Goal: Task Accomplishment & Management: Use online tool/utility

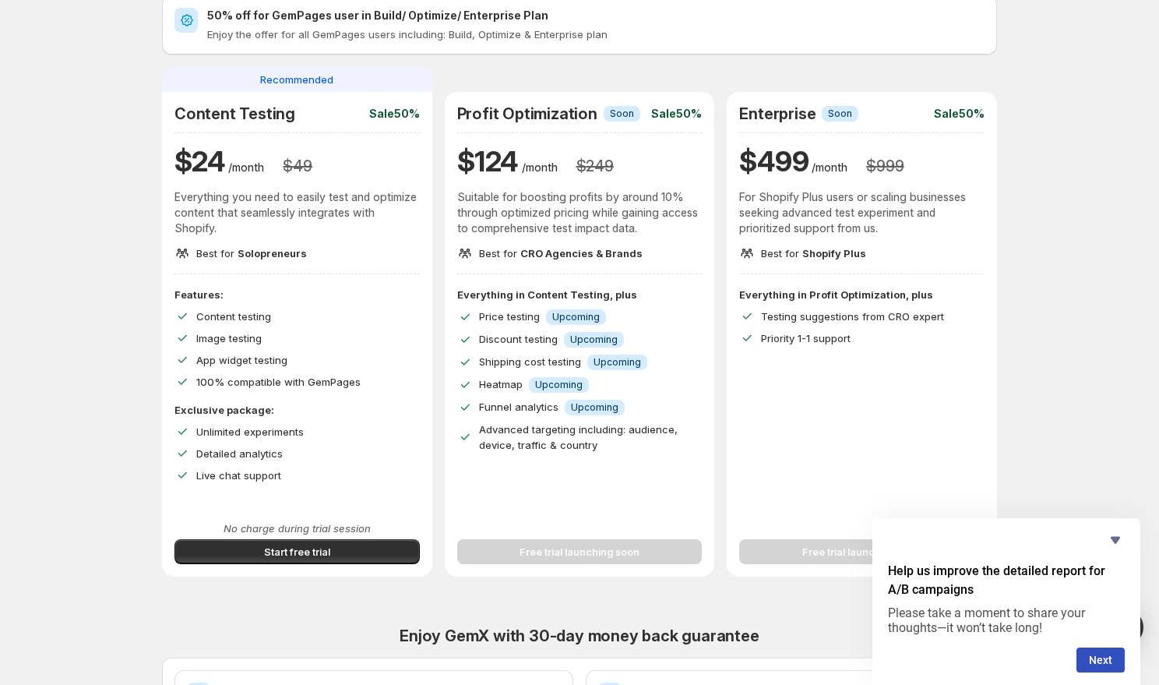
scroll to position [120, 0]
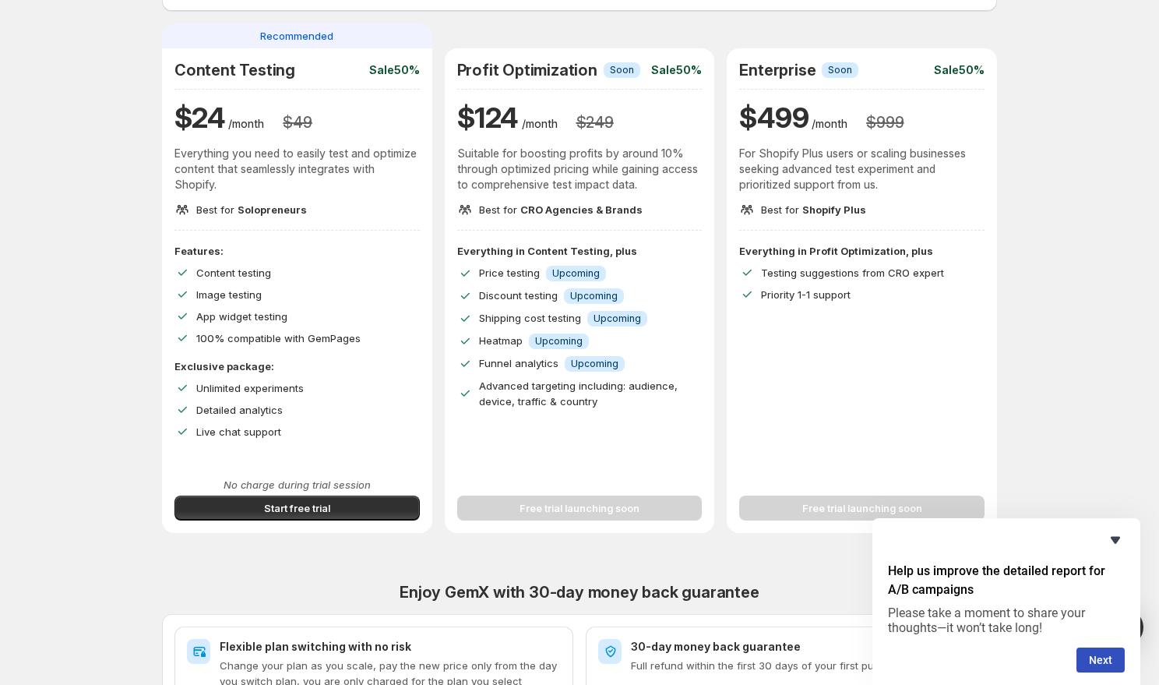
click at [1115, 541] on icon "Hide survey" at bounding box center [1115, 540] width 9 height 7
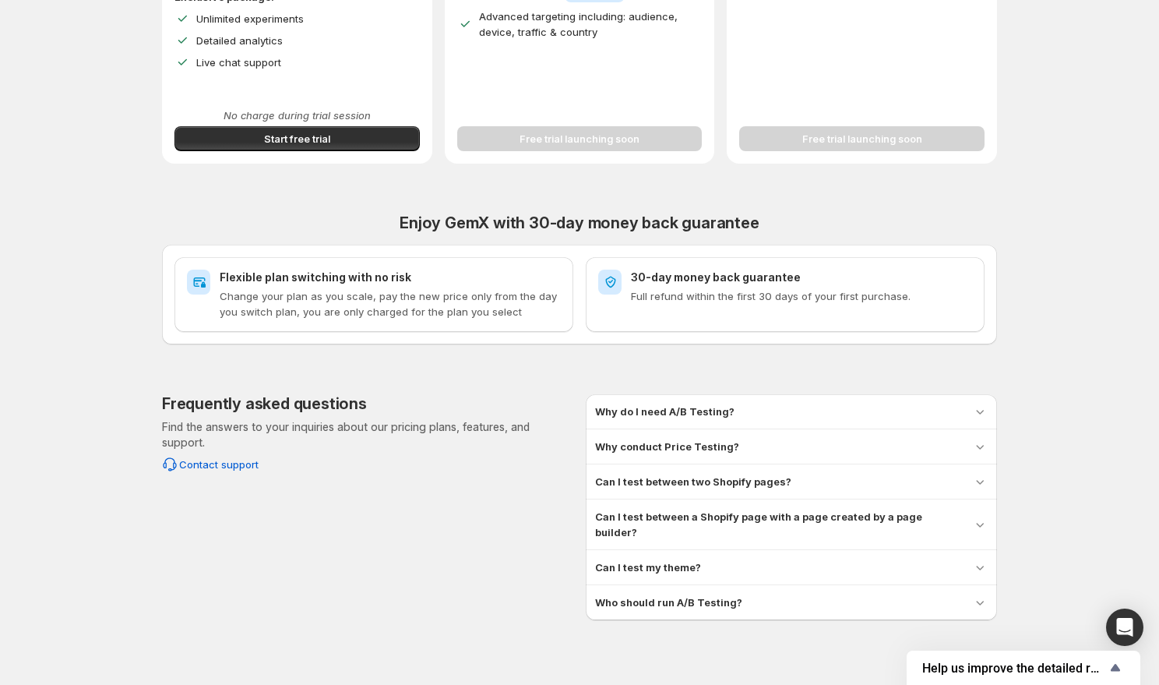
scroll to position [493, 0]
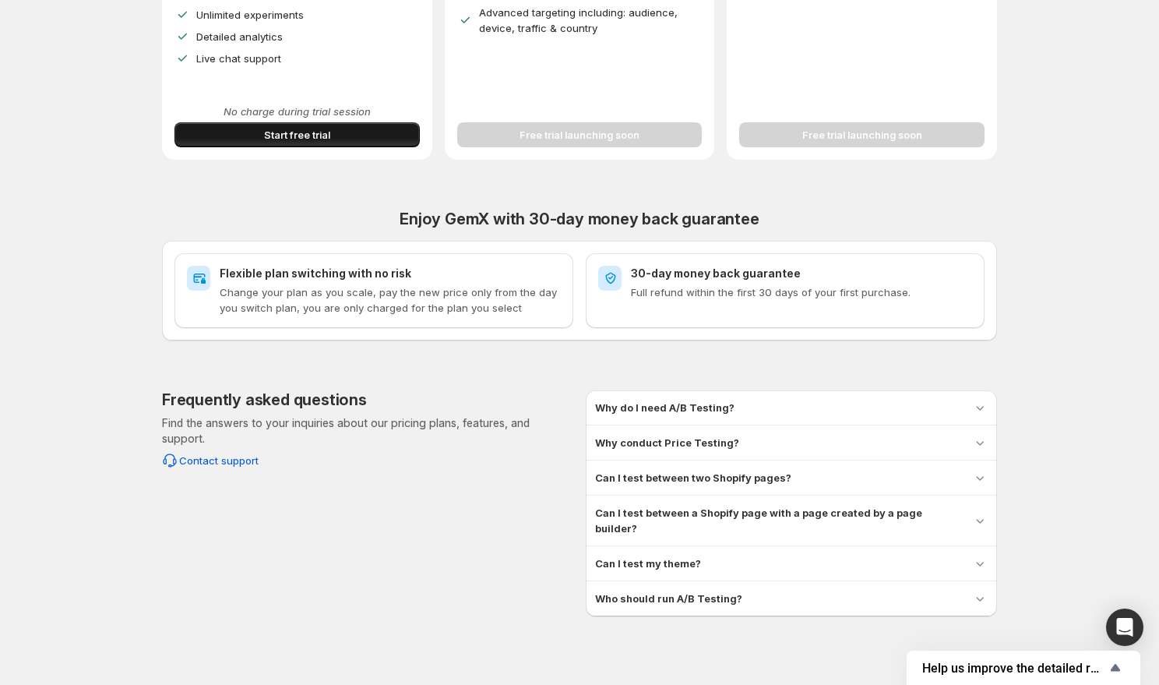
click at [284, 136] on span "Start free trial" at bounding box center [297, 135] width 66 height 16
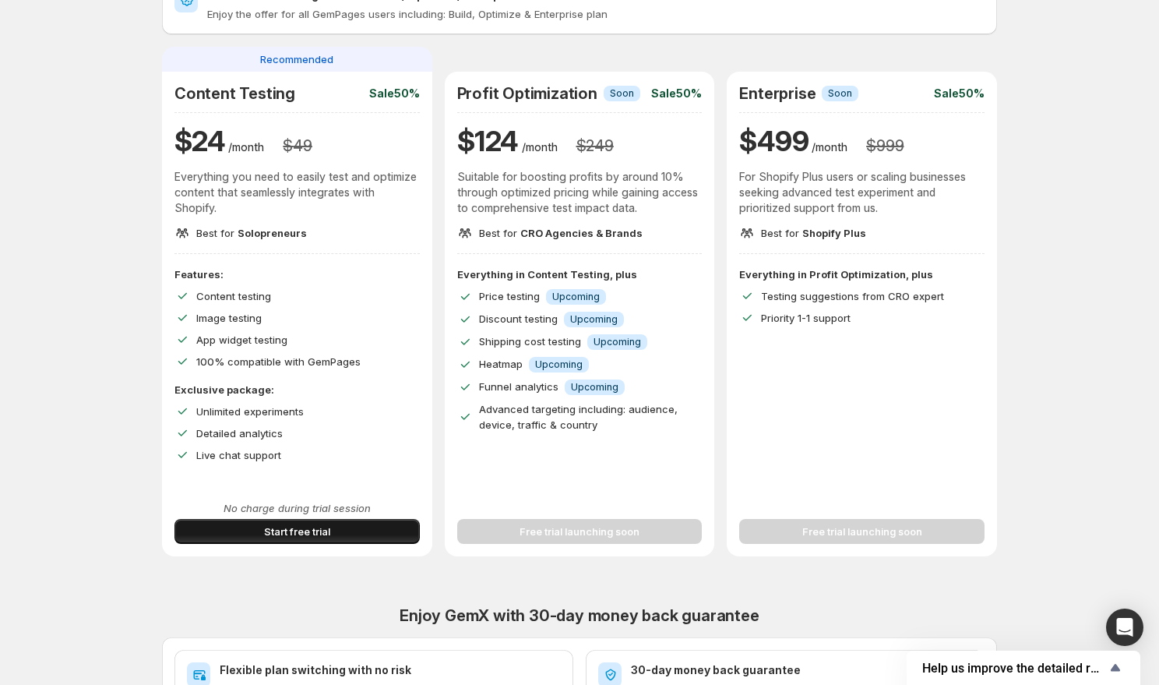
scroll to position [0, 0]
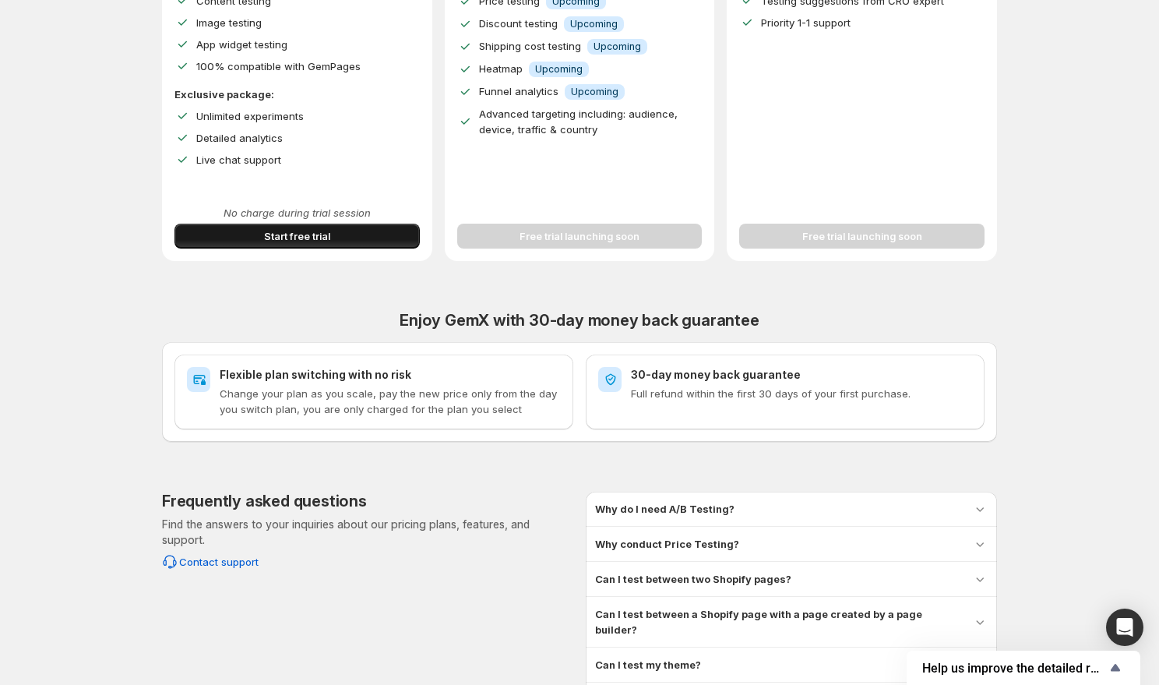
scroll to position [493, 0]
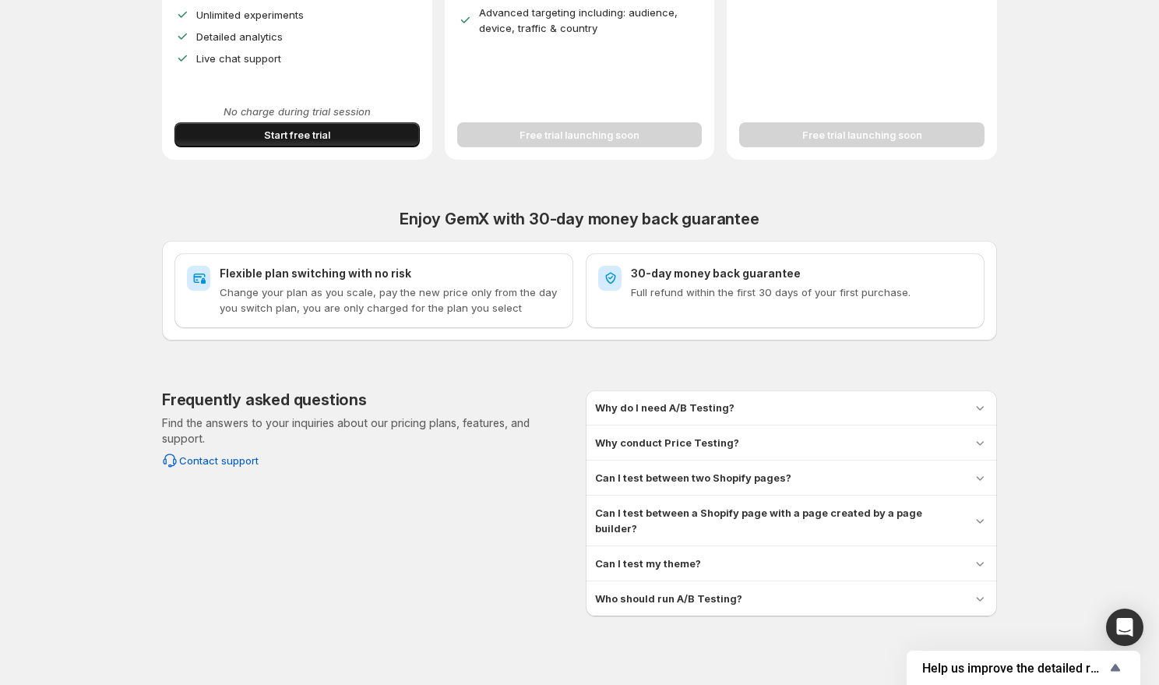
click at [304, 140] on span "Start free trial" at bounding box center [297, 135] width 66 height 16
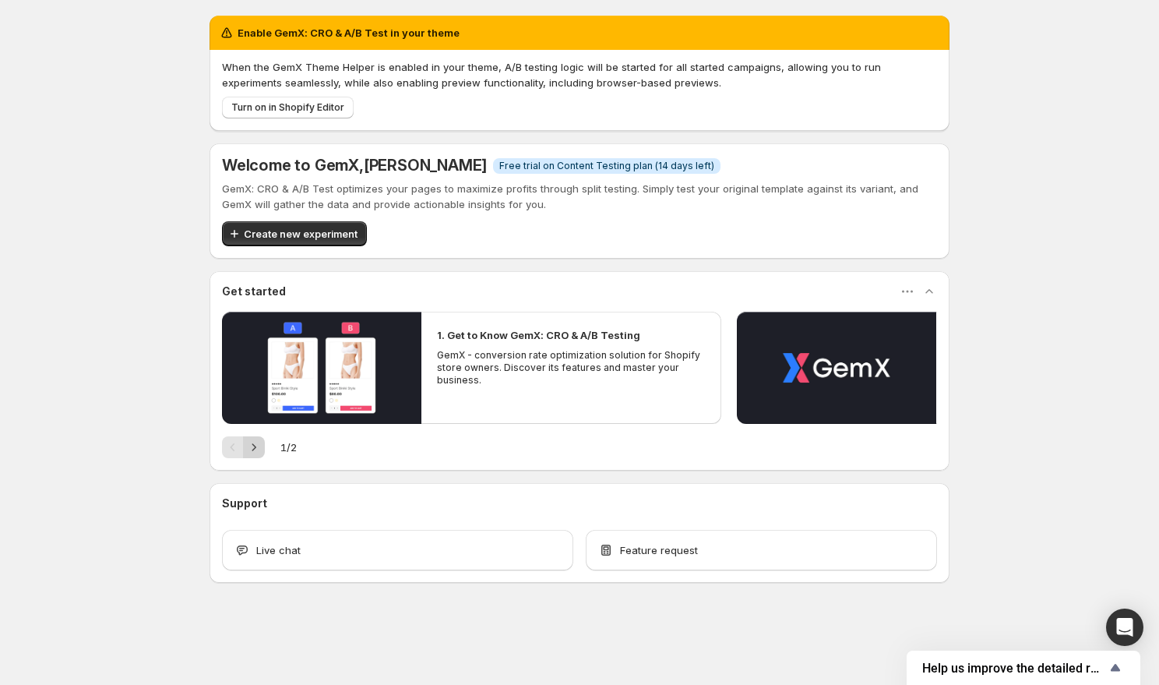
click at [261, 443] on icon "Next" at bounding box center [254, 447] width 16 height 16
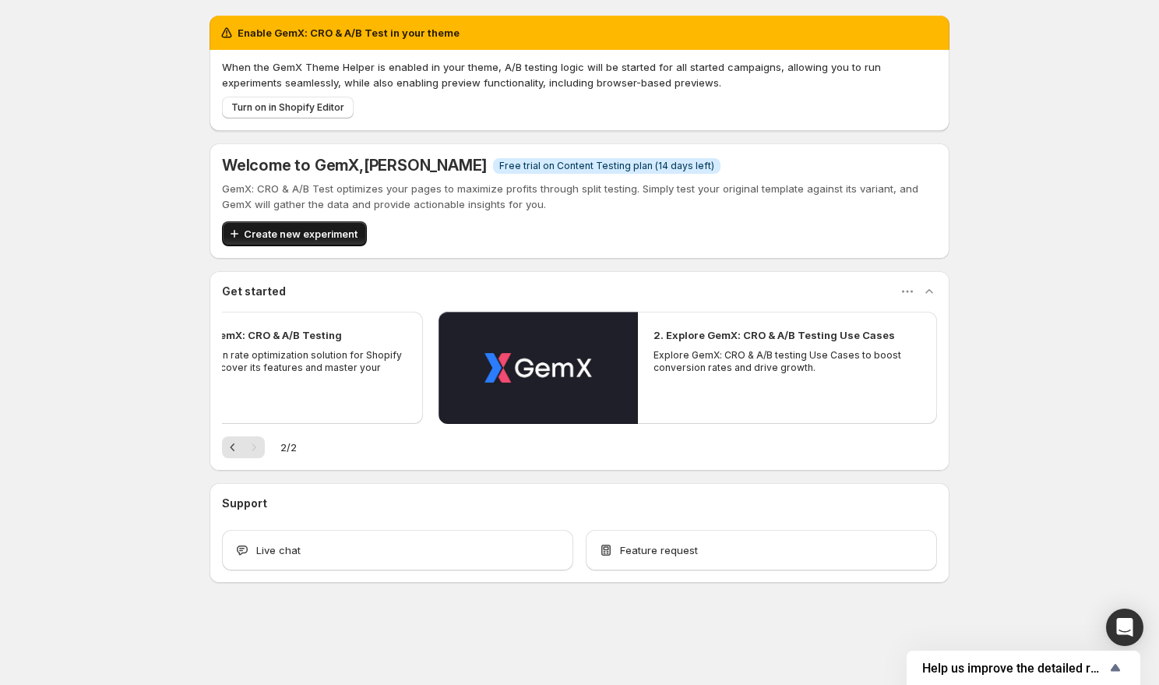
click at [294, 242] on button "Create new experiment" at bounding box center [294, 233] width 145 height 25
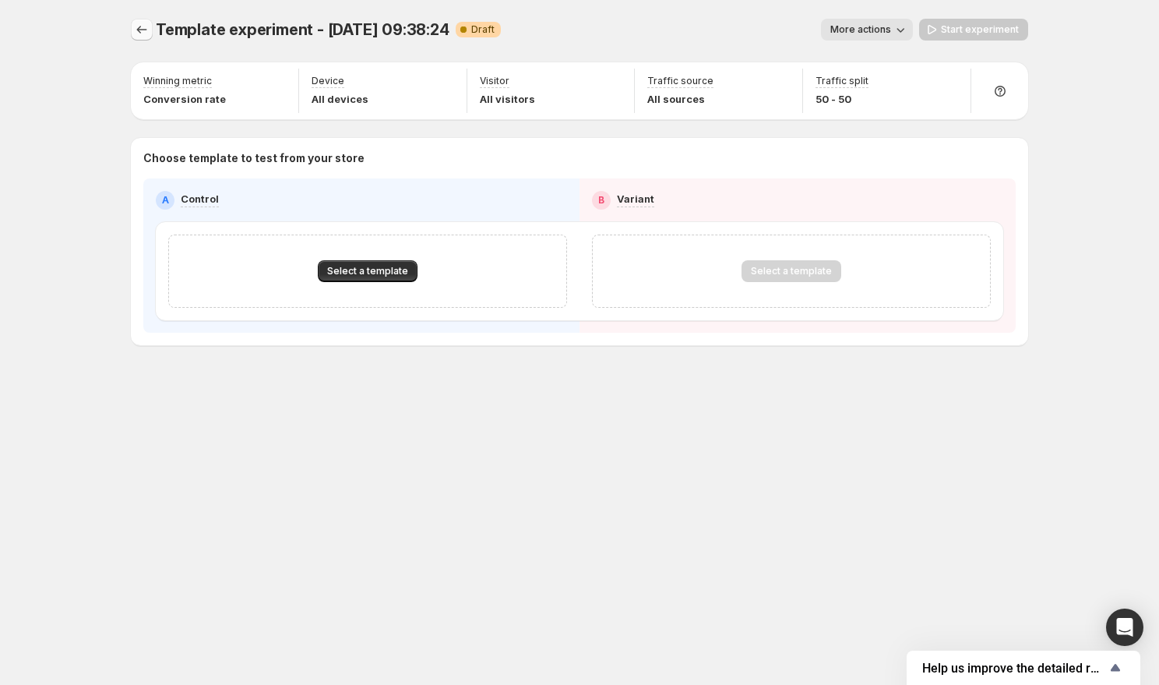
click at [150, 29] on button "Experiments" at bounding box center [142, 30] width 22 height 22
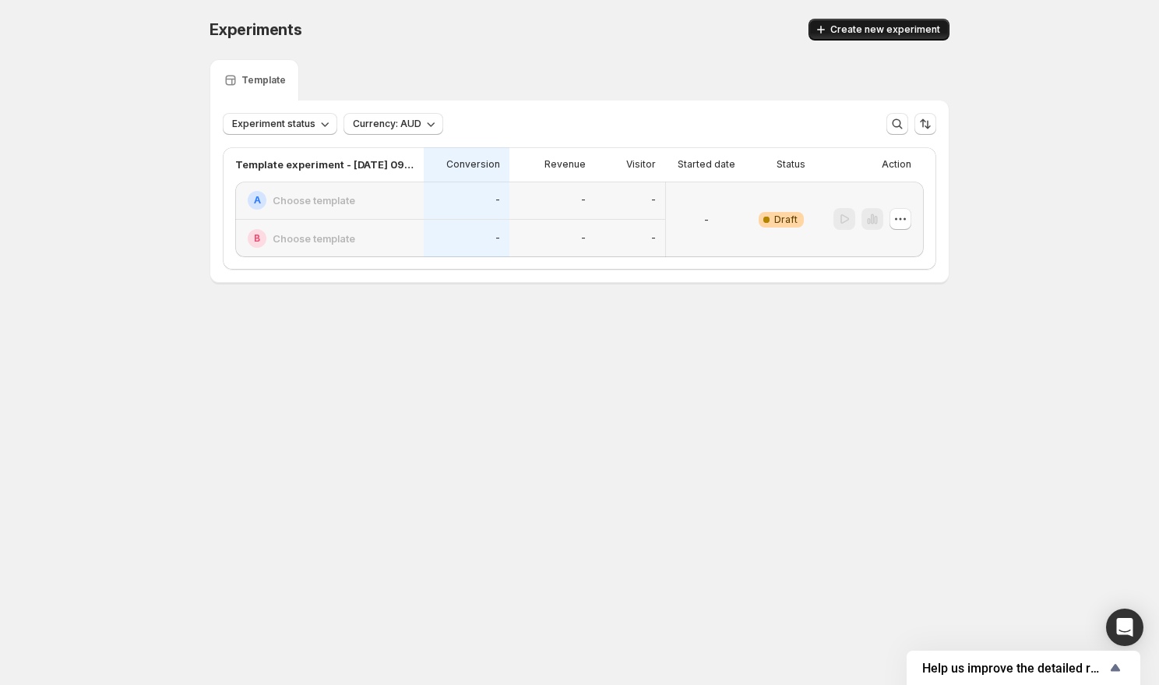
click at [875, 33] on span "Create new experiment" at bounding box center [885, 29] width 110 height 12
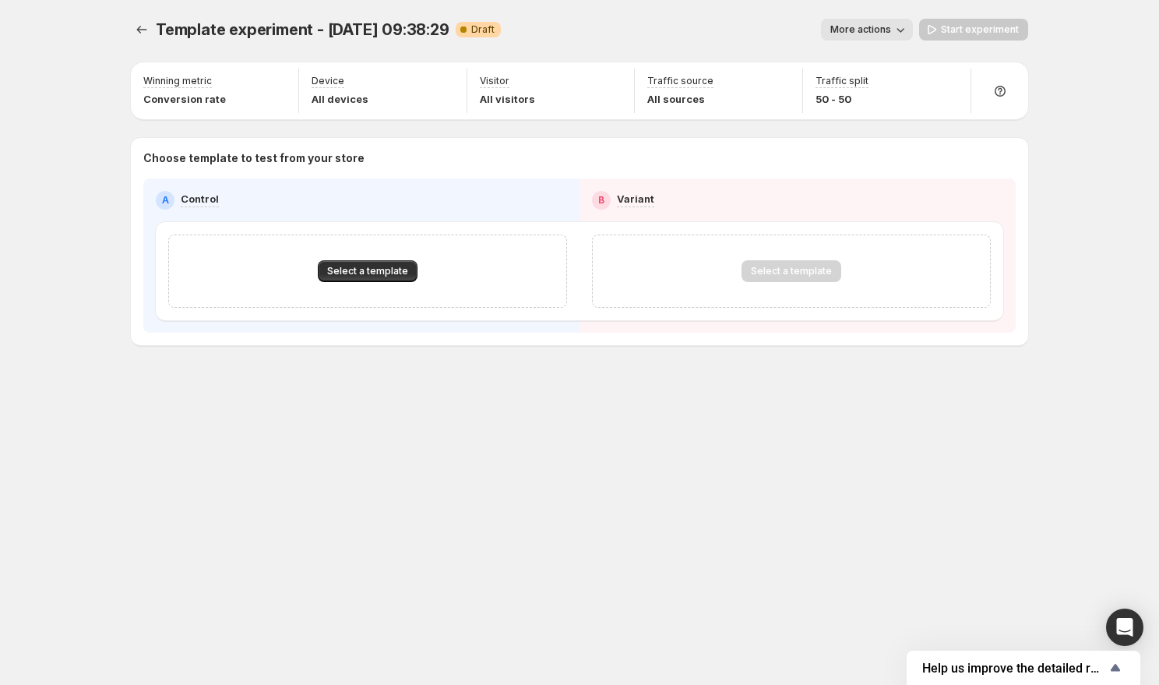
click at [735, 228] on div "Select a template Select a template" at bounding box center [580, 271] width 848 height 98
click at [149, 29] on icon "Experiments" at bounding box center [142, 30] width 16 height 16
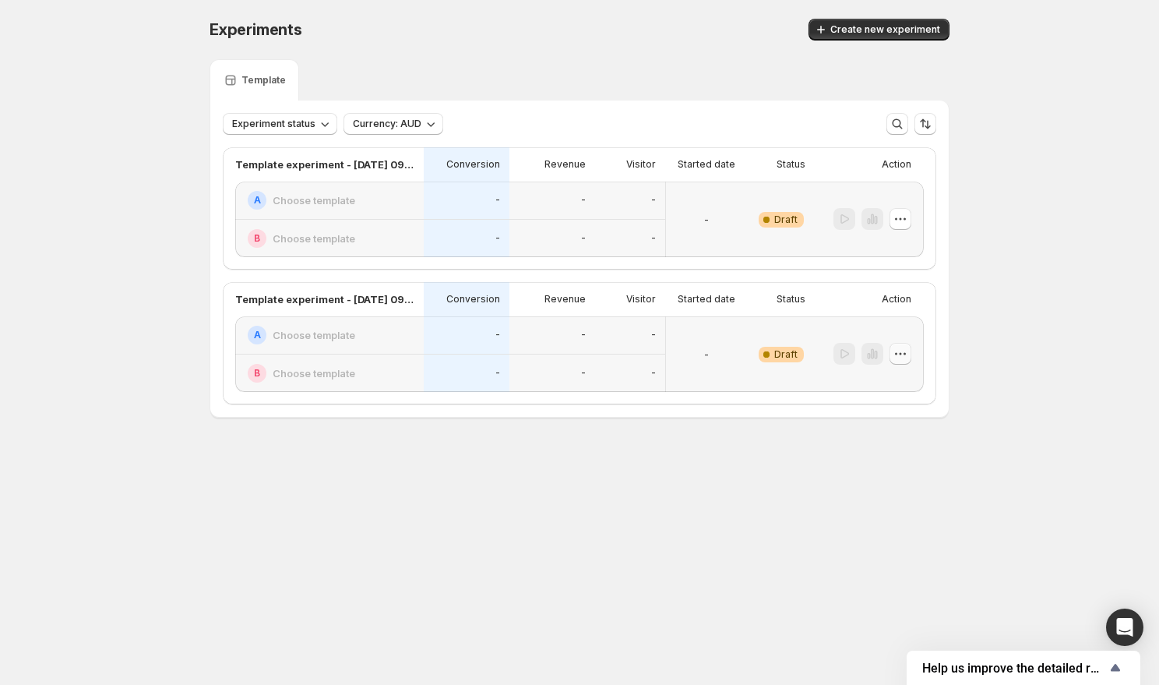
click at [910, 347] on button "button" at bounding box center [901, 354] width 22 height 22
click at [878, 466] on span "Delete" at bounding box center [888, 465] width 31 height 12
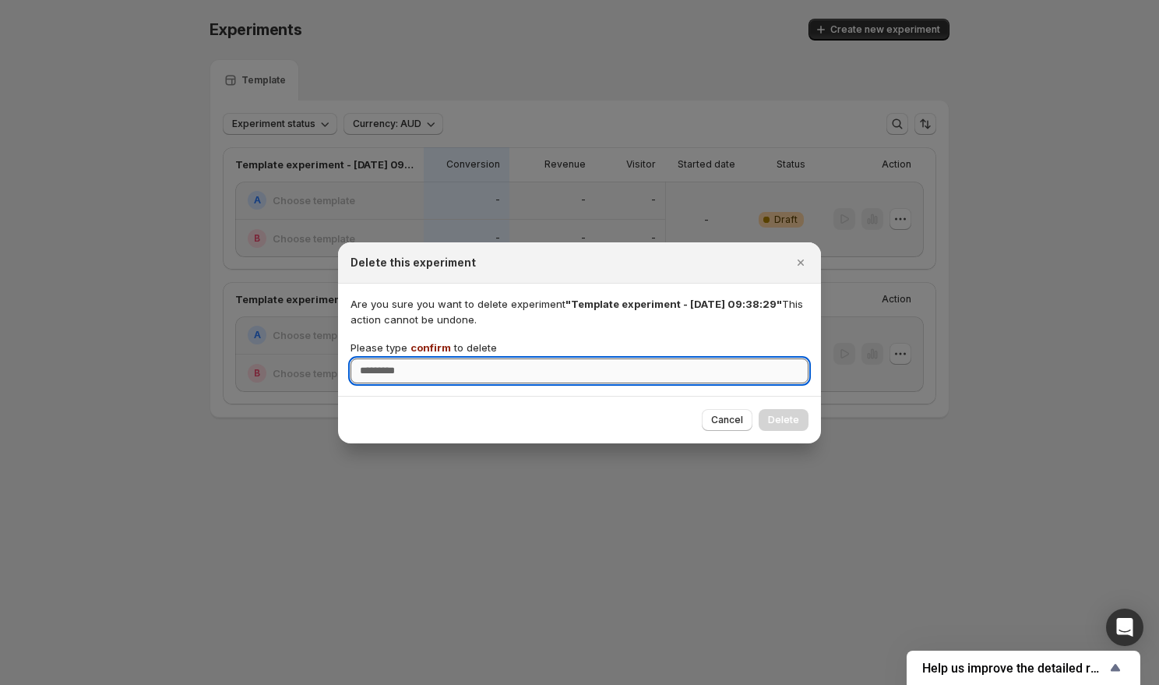
click at [594, 367] on input "Please type confirm to delete" at bounding box center [580, 370] width 458 height 25
type input "*******"
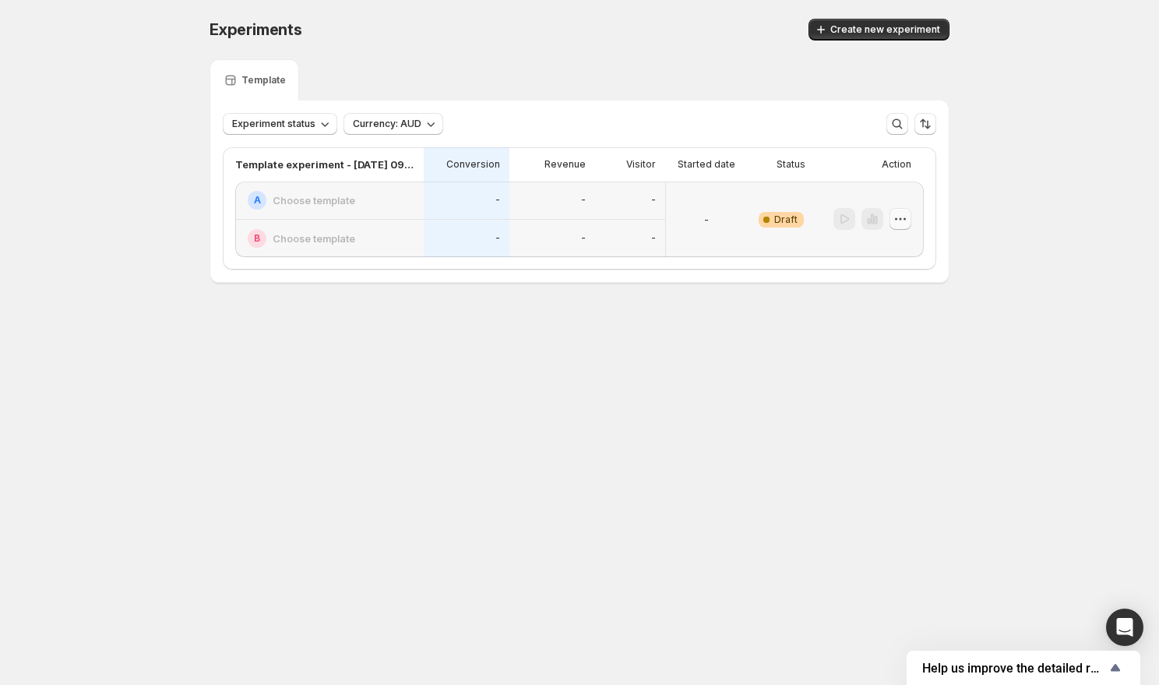
click at [904, 217] on icon "button" at bounding box center [901, 219] width 16 height 16
click at [869, 329] on div "Delete" at bounding box center [901, 330] width 96 height 16
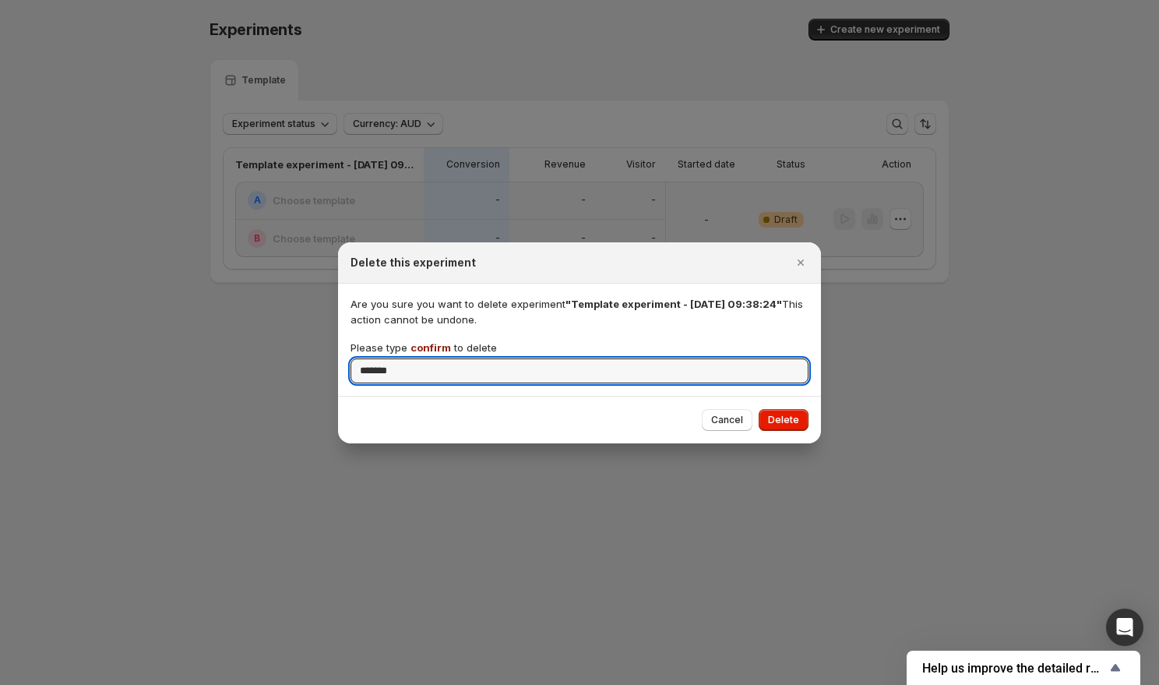
type input "*******"
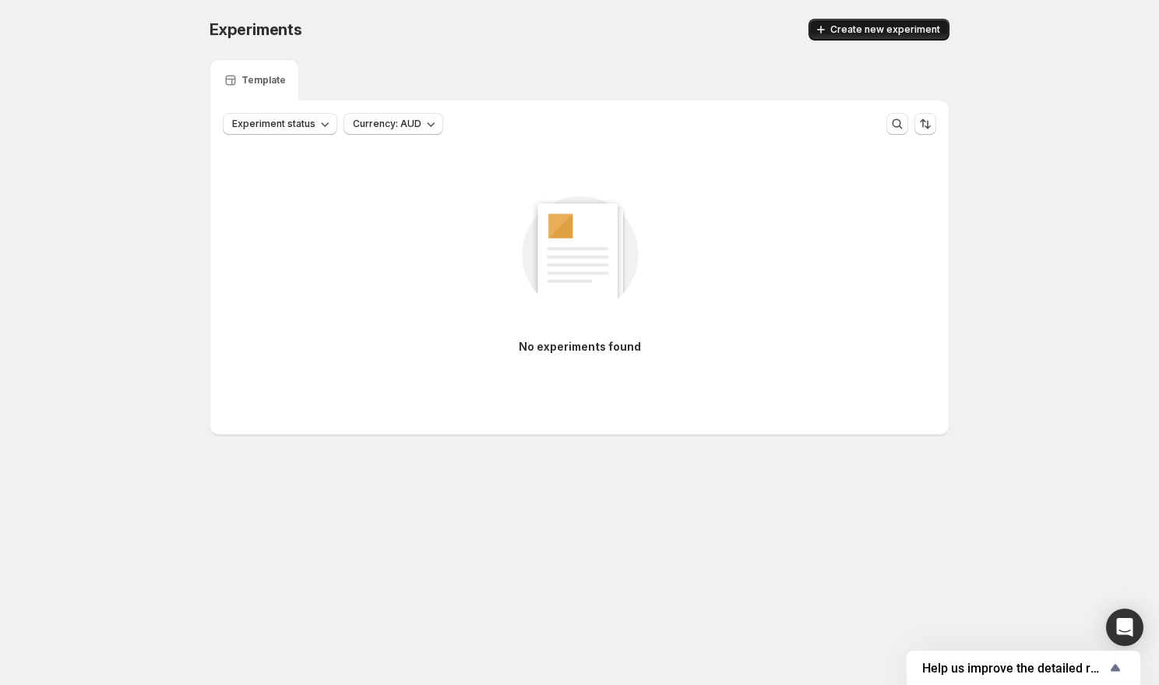
click at [875, 27] on span "Create new experiment" at bounding box center [885, 29] width 110 height 12
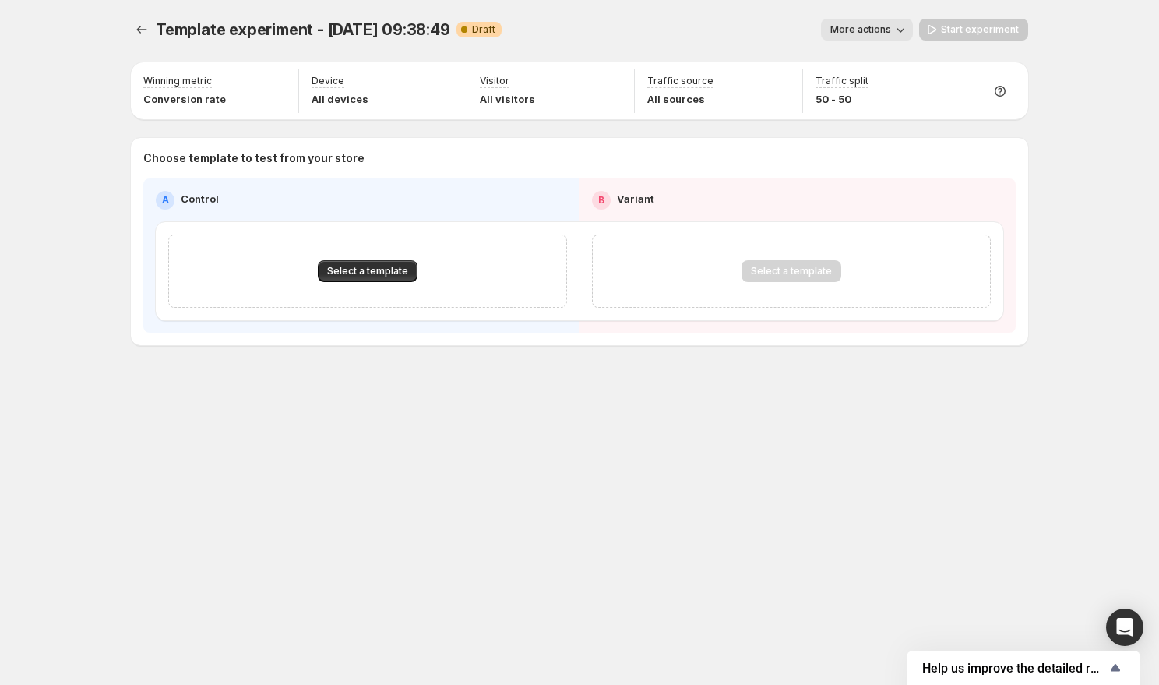
click at [371, 255] on div "Select a template" at bounding box center [367, 270] width 399 height 73
click at [368, 259] on div "Select a template" at bounding box center [367, 270] width 399 height 73
click at [363, 279] on button "Select a template" at bounding box center [368, 271] width 100 height 22
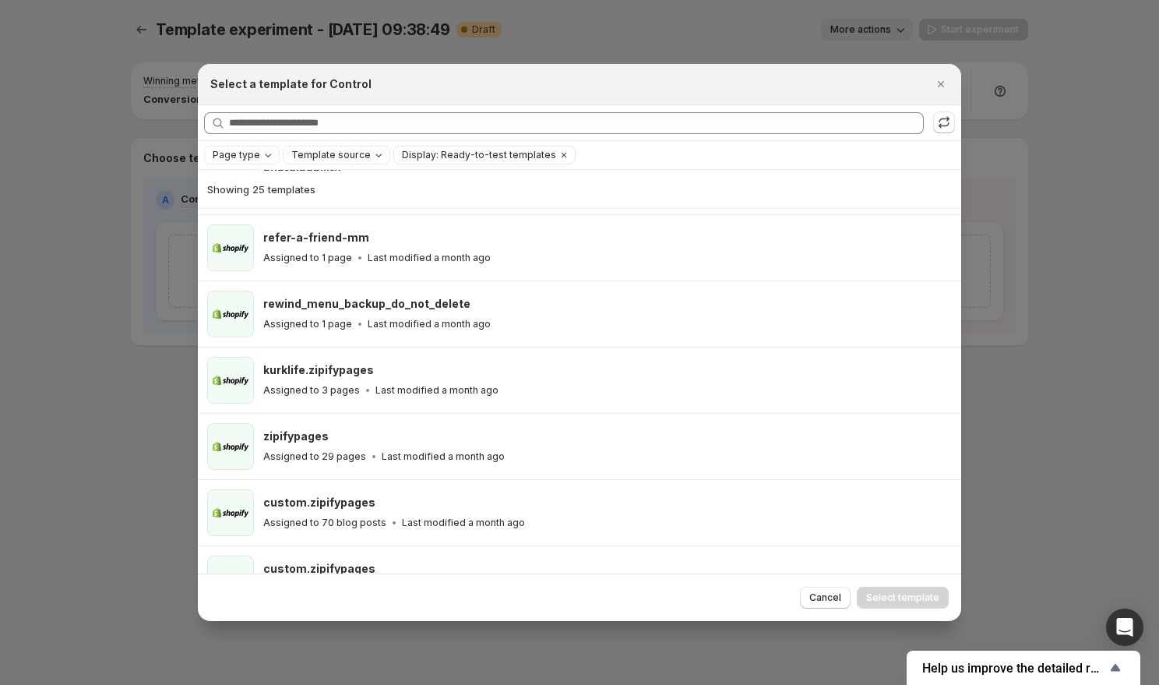
scroll to position [1281, 0]
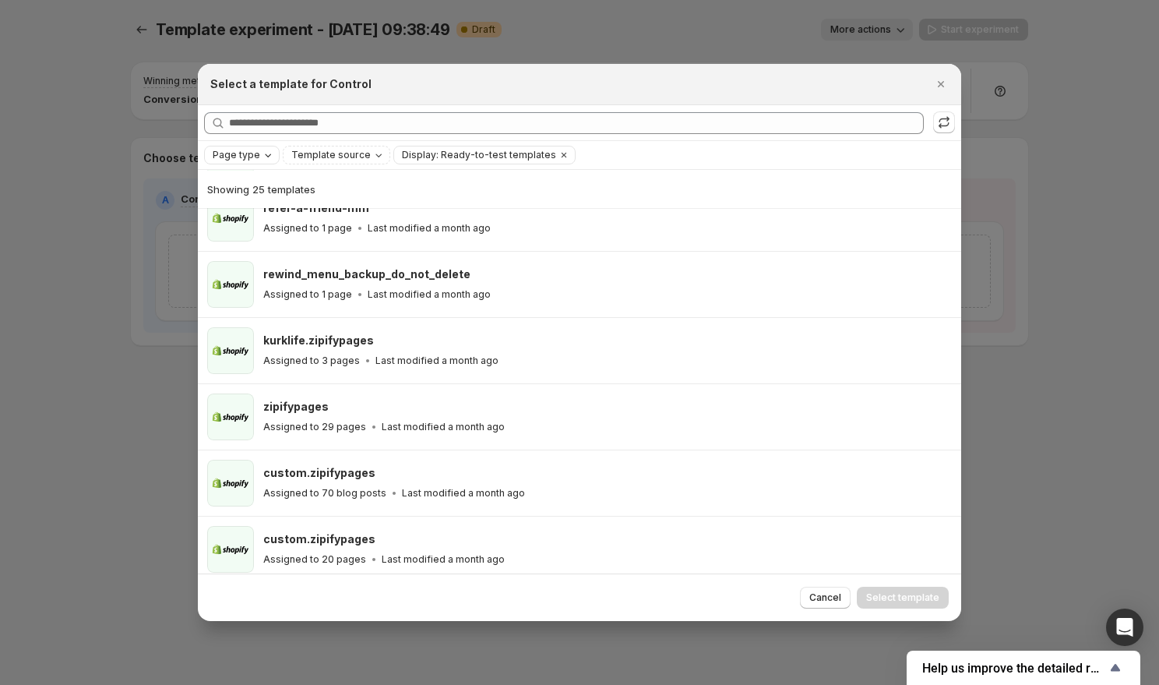
click at [264, 155] on icon "Page type" at bounding box center [268, 155] width 12 height 12
click at [247, 183] on span "Landing page" at bounding box center [267, 186] width 67 height 12
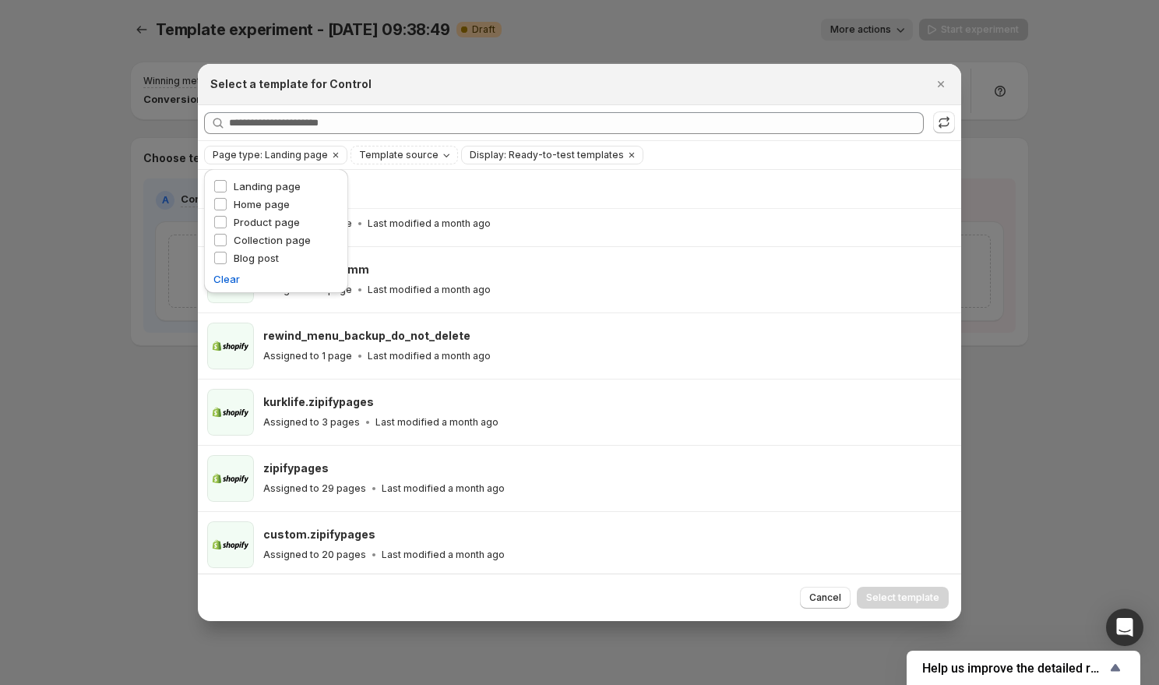
click at [608, 184] on div "Showing 12 templates" at bounding box center [579, 189] width 745 height 16
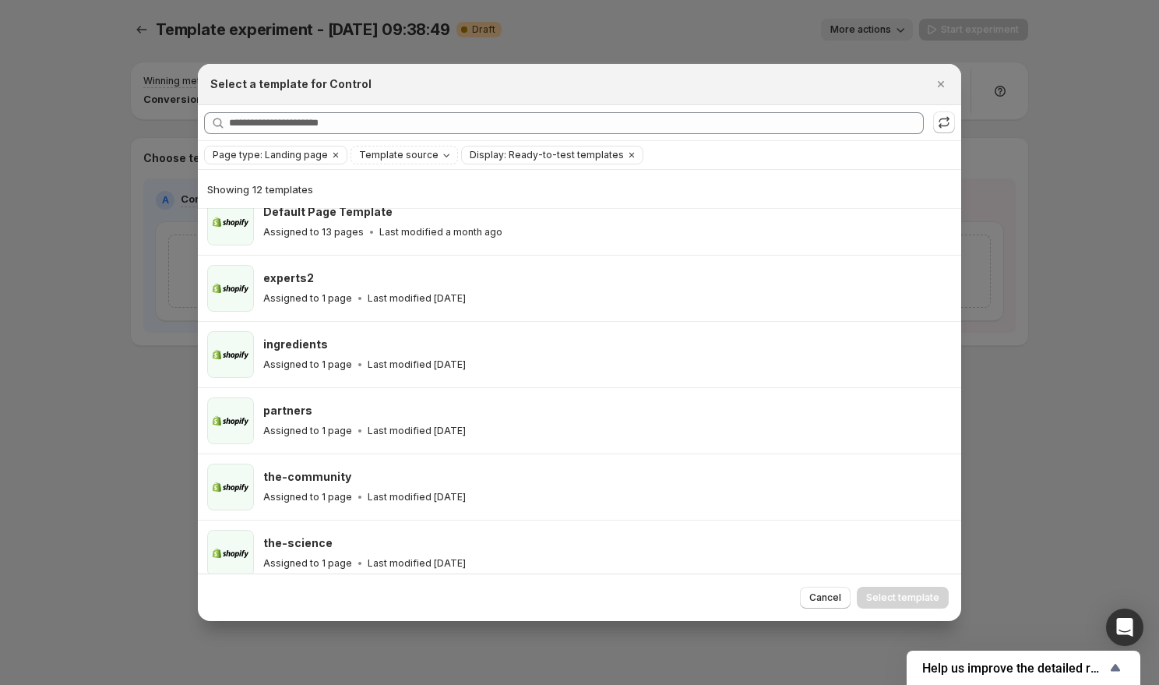
scroll to position [0, 0]
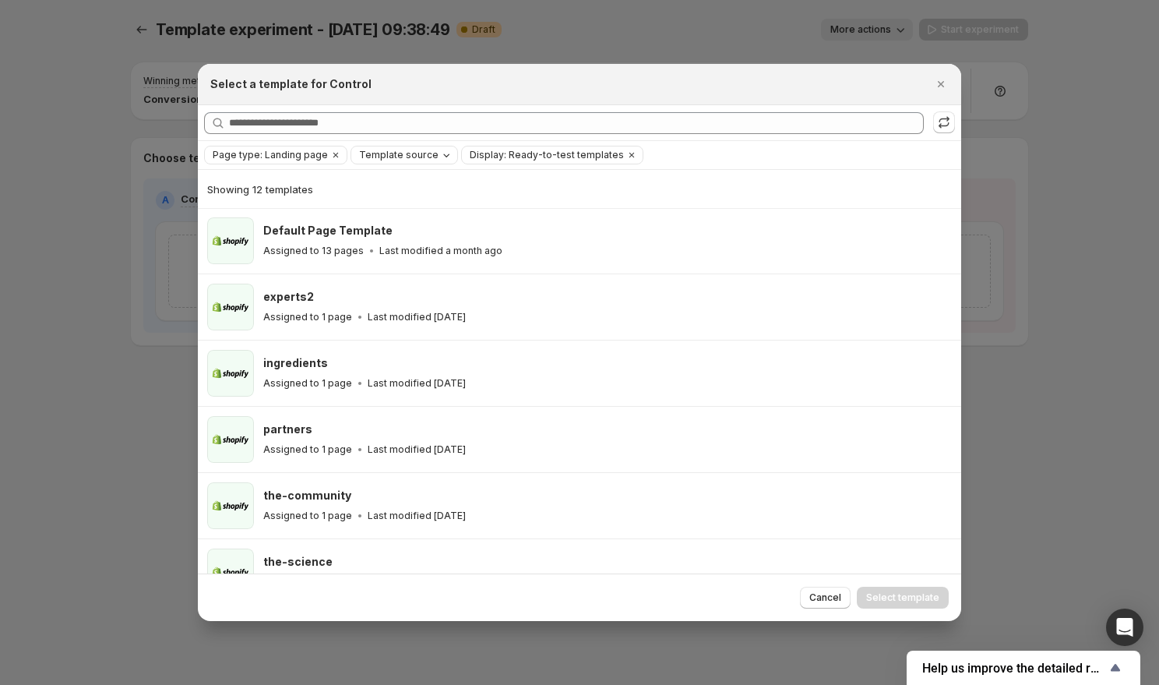
click at [418, 154] on span "Template source" at bounding box center [398, 155] width 79 height 12
click at [378, 202] on span "GemPages" at bounding box center [401, 204] width 53 height 12
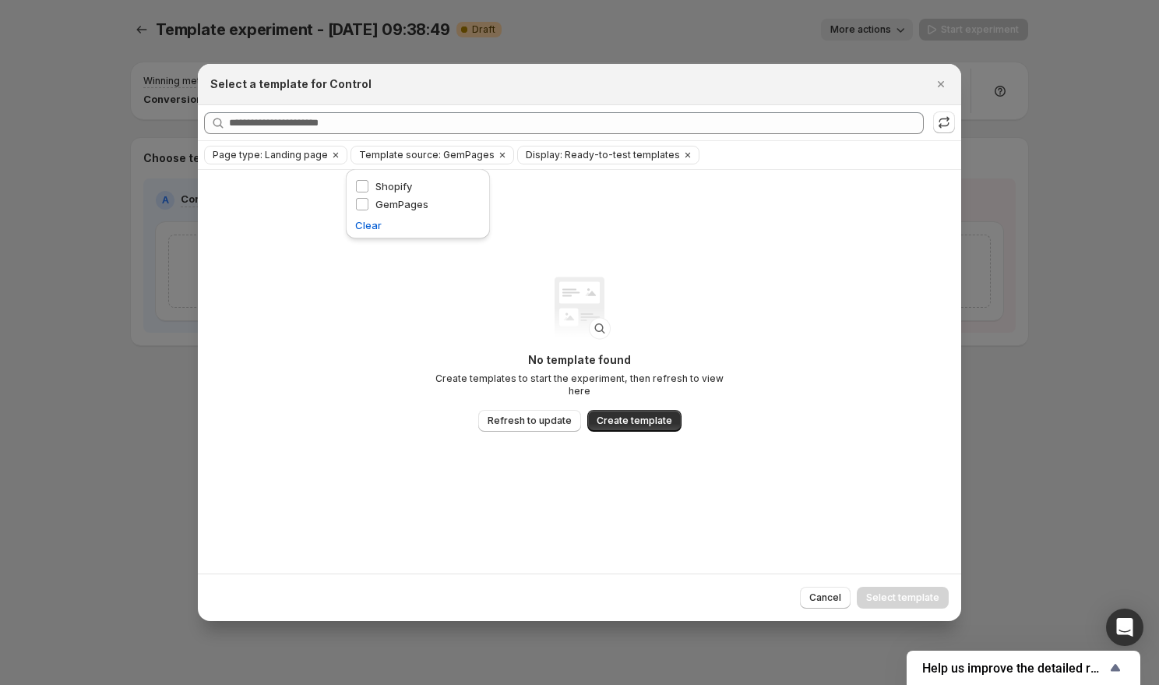
click at [356, 344] on div "No template found Create templates to start the experiment, then refresh to vie…" at bounding box center [579, 371] width 763 height 403
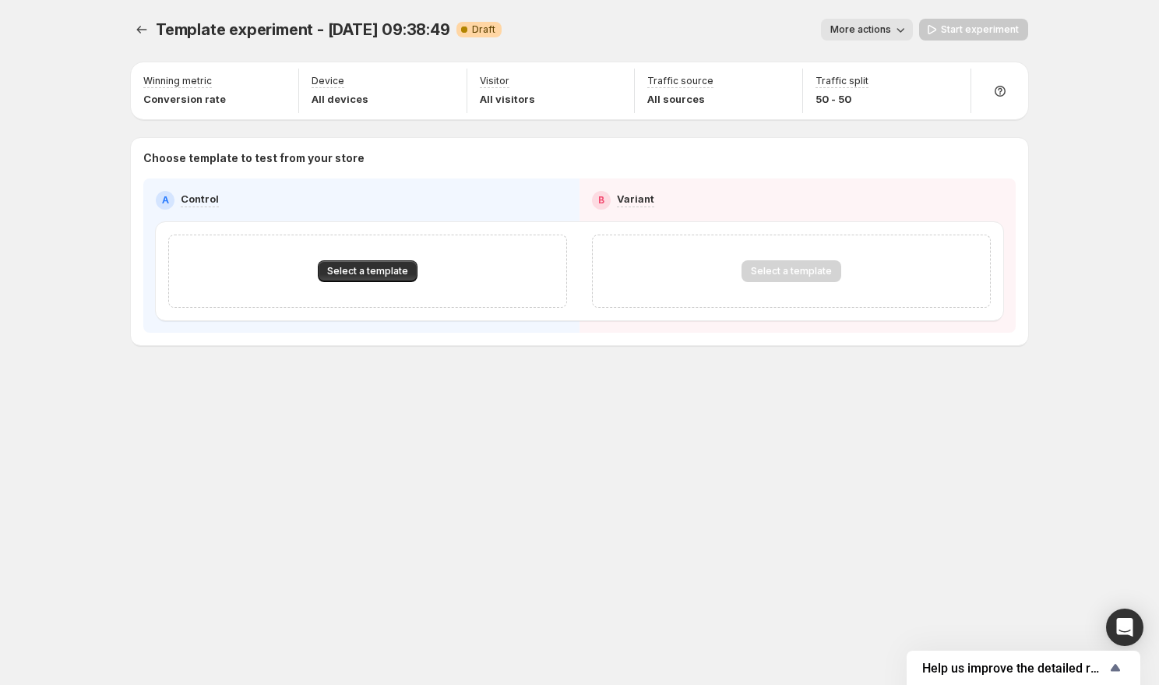
click at [847, 24] on span "More actions" at bounding box center [860, 29] width 61 height 12
click at [469, 37] on div "Template experiment - [DATE] 09:38:49 Warning Complete Draft" at bounding box center [329, 30] width 346 height 22
click at [143, 30] on icon "Experiments" at bounding box center [142, 30] width 16 height 16
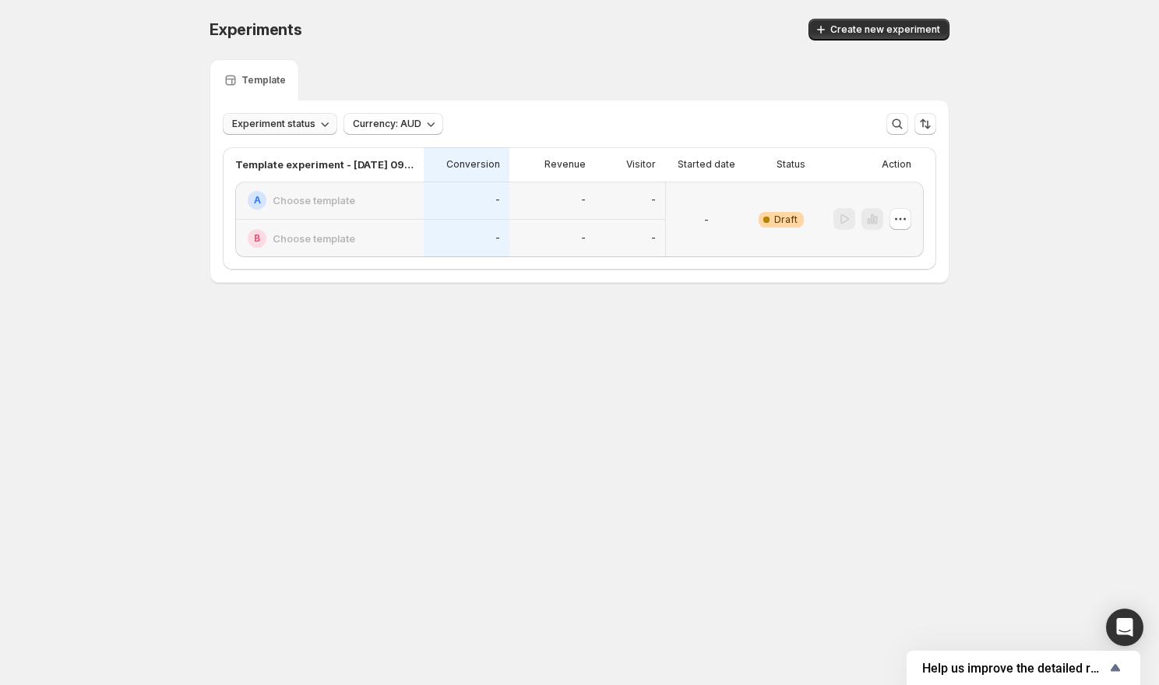
click at [288, 117] on button "Experiment status" at bounding box center [280, 124] width 115 height 22
click at [325, 371] on body "Experiments. This page is ready Experiments Create new experiment Template Expe…" at bounding box center [579, 342] width 1159 height 685
click at [1118, 617] on div "Open Intercom Messenger" at bounding box center [1125, 627] width 41 height 41
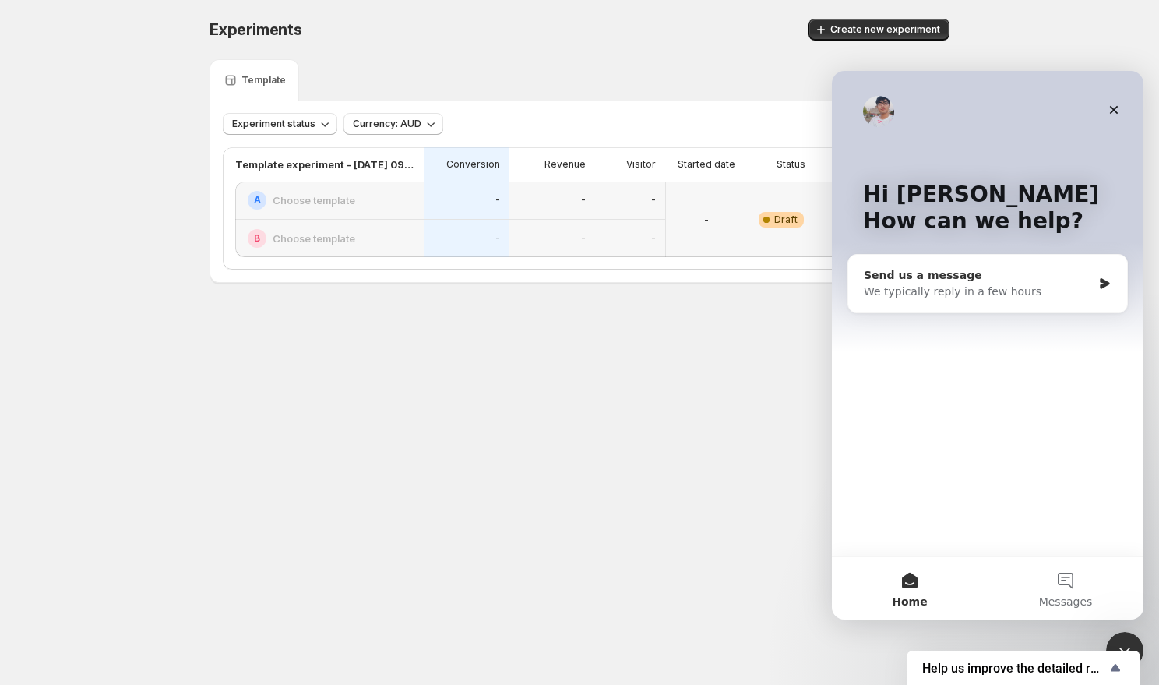
click at [960, 291] on div "We typically reply in a few hours" at bounding box center [978, 292] width 228 height 16
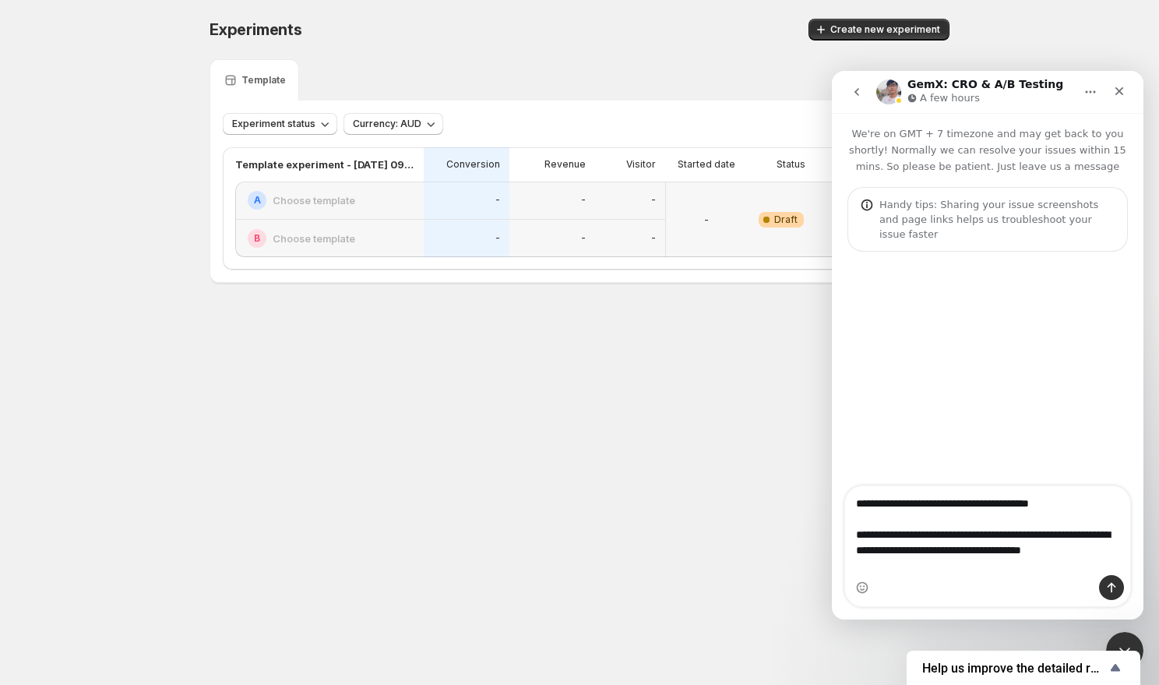
type textarea "**********"
click at [1110, 582] on icon "Send a message…" at bounding box center [1111, 587] width 12 height 12
